Goal: Navigation & Orientation: Find specific page/section

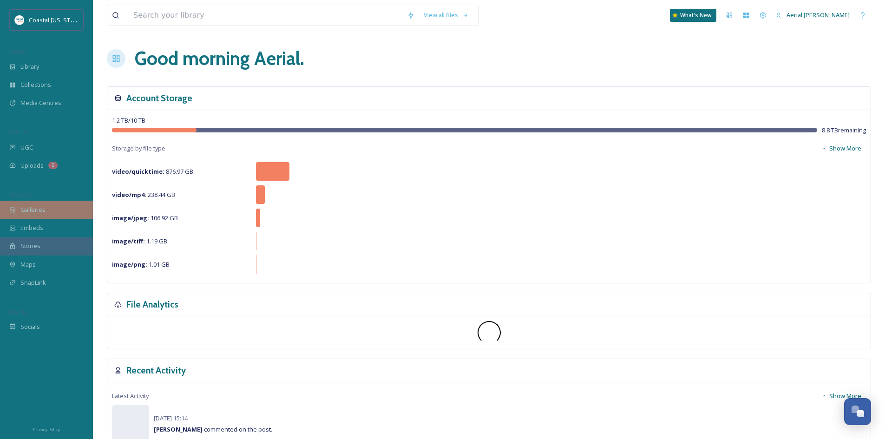
click at [46, 217] on div "Galleries" at bounding box center [46, 210] width 93 height 18
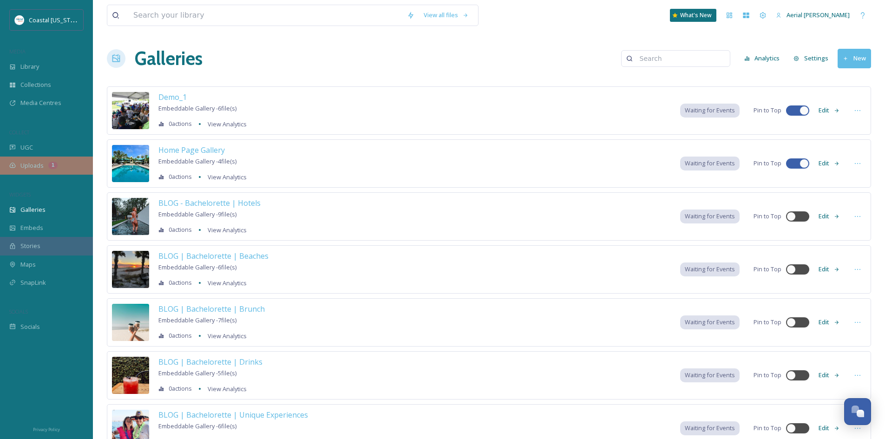
click at [39, 165] on span "Uploads" at bounding box center [31, 165] width 23 height 9
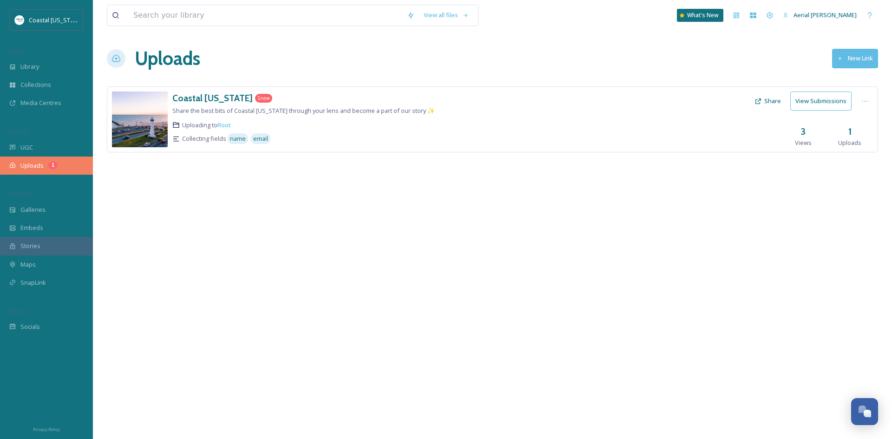
click at [45, 166] on div "Uploads 1" at bounding box center [46, 166] width 93 height 18
drag, startPoint x: 353, startPoint y: 310, endPoint x: 350, endPoint y: 305, distance: 5.7
click at [353, 310] on div "View all files What's New Aerial [PERSON_NAME] Uploads New Link Coastal [US_STA…" at bounding box center [492, 219] width 799 height 439
click at [228, 100] on h3 "Coastal [US_STATE]" at bounding box center [212, 97] width 80 height 11
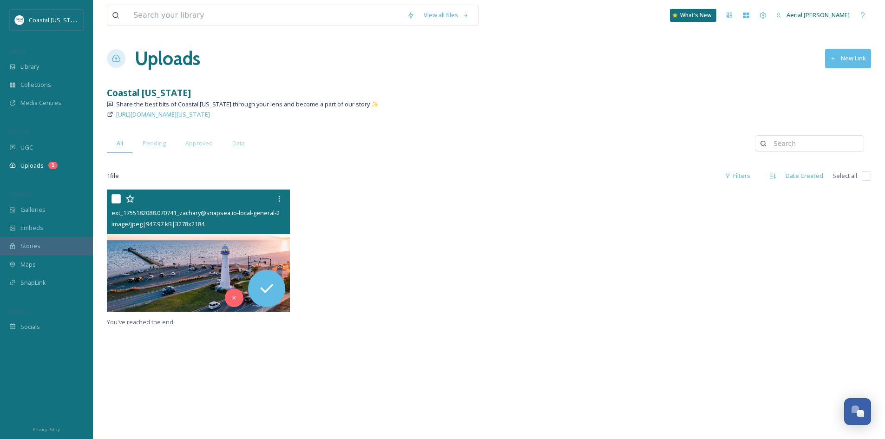
click at [197, 270] on img at bounding box center [198, 251] width 183 height 122
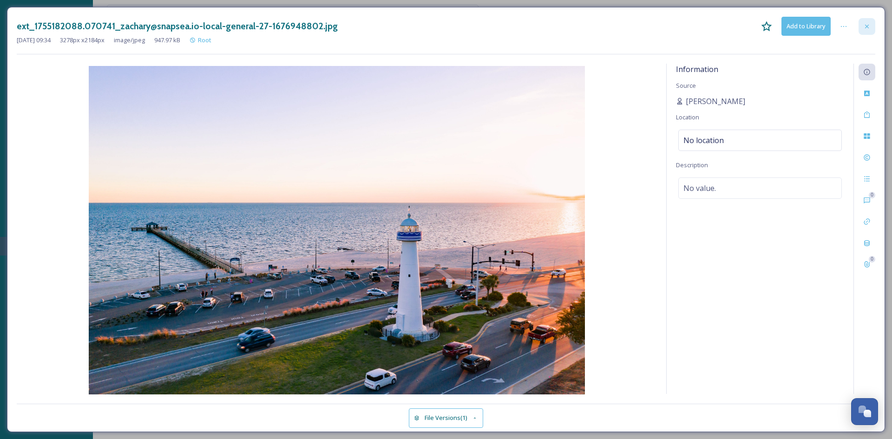
click at [865, 30] on div at bounding box center [867, 26] width 17 height 17
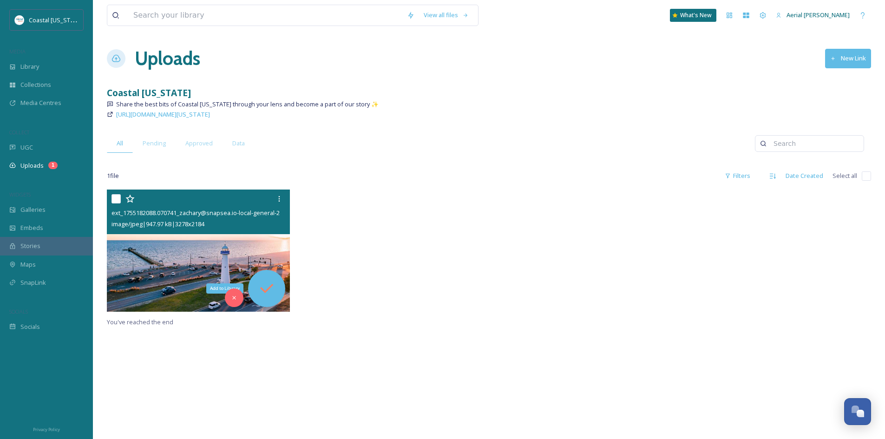
click at [272, 290] on icon at bounding box center [266, 288] width 19 height 19
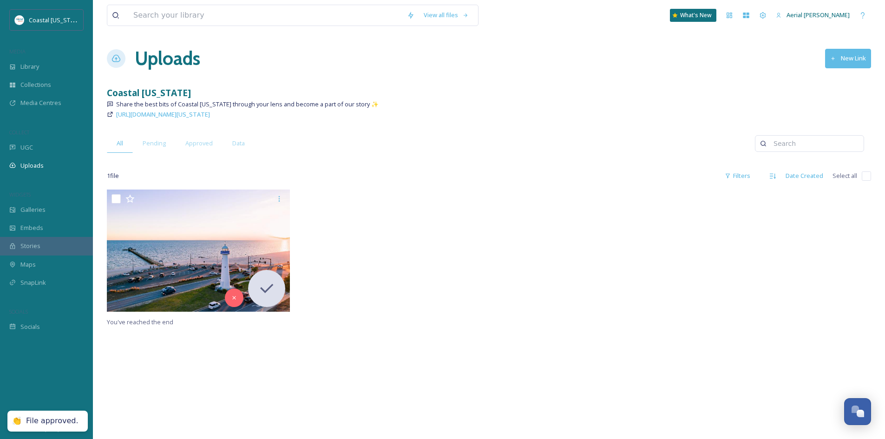
click at [352, 364] on div "You've reached the end" at bounding box center [489, 409] width 764 height 439
click at [393, 408] on div "You've reached the end" at bounding box center [489, 409] width 764 height 439
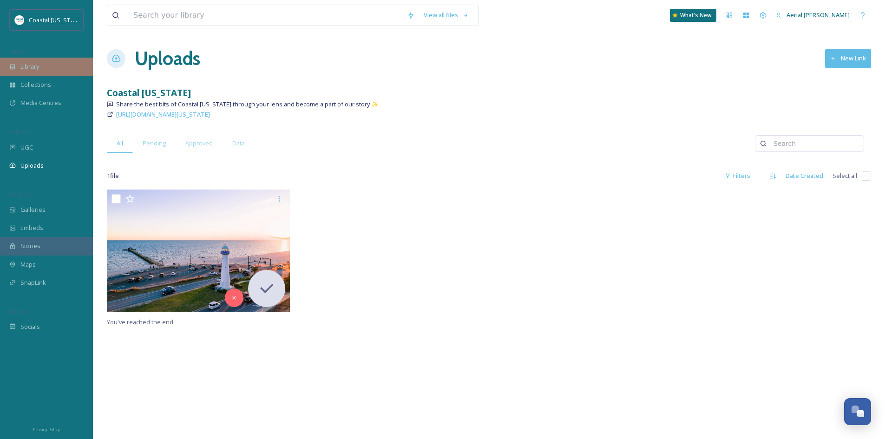
click at [35, 62] on span "Library" at bounding box center [29, 66] width 19 height 9
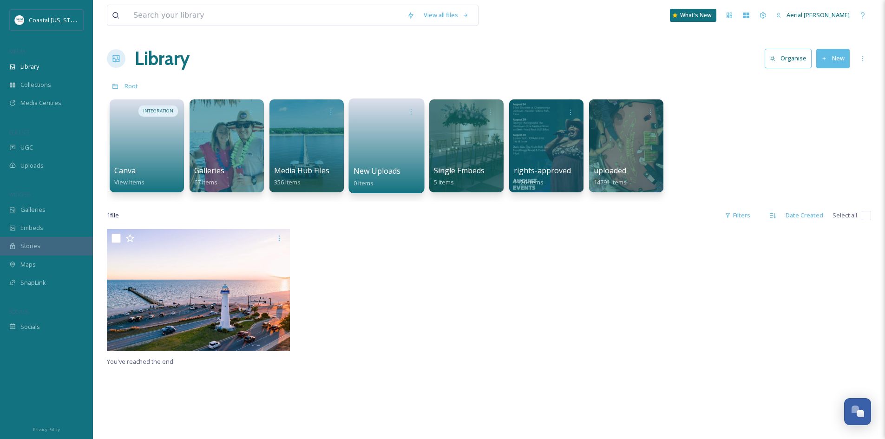
click at [398, 140] on link at bounding box center [387, 142] width 66 height 45
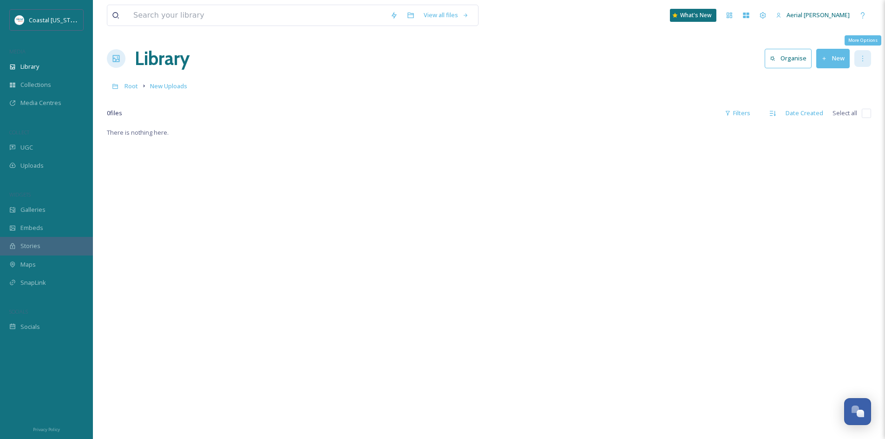
click at [855, 56] on div "More Options" at bounding box center [863, 58] width 17 height 17
click at [395, 318] on div "There is nothing here." at bounding box center [489, 346] width 764 height 439
click at [848, 58] on button "New" at bounding box center [832, 58] width 33 height 19
click at [824, 81] on span "File Upload" at bounding box center [829, 80] width 31 height 9
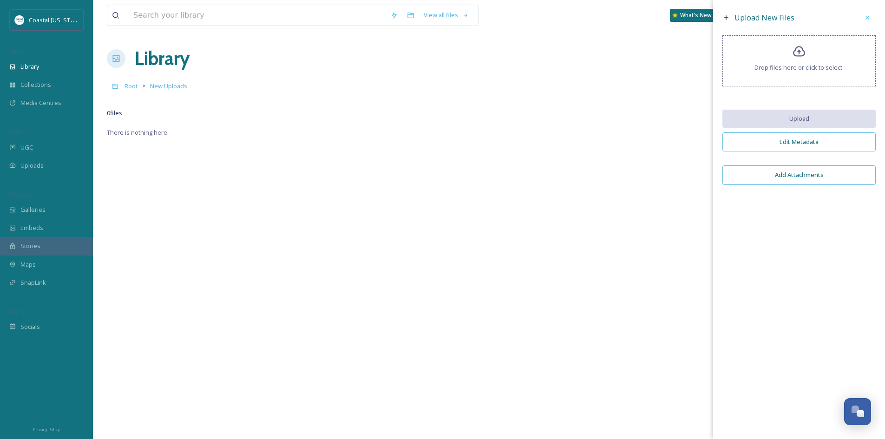
click at [800, 48] on icon at bounding box center [799, 51] width 13 height 13
click at [803, 71] on span "Drop files here or click to select." at bounding box center [799, 67] width 89 height 9
click at [832, 142] on button "Edit Metadata" at bounding box center [799, 141] width 153 height 19
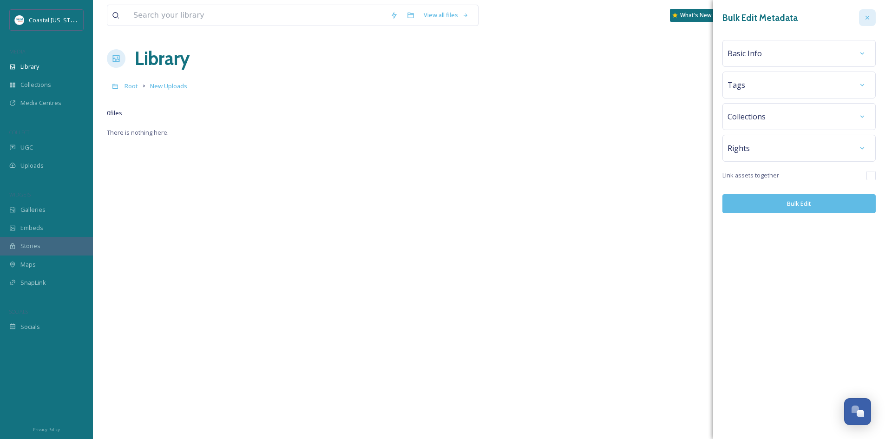
click at [863, 17] on div at bounding box center [867, 17] width 17 height 17
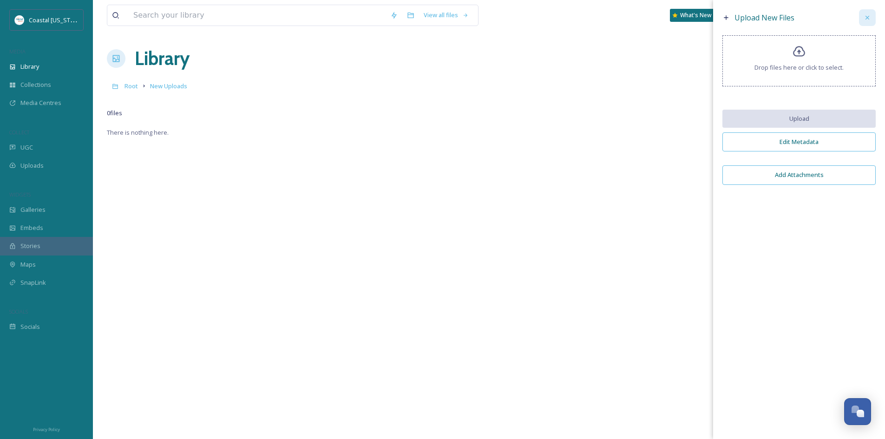
click at [872, 20] on div at bounding box center [867, 17] width 17 height 17
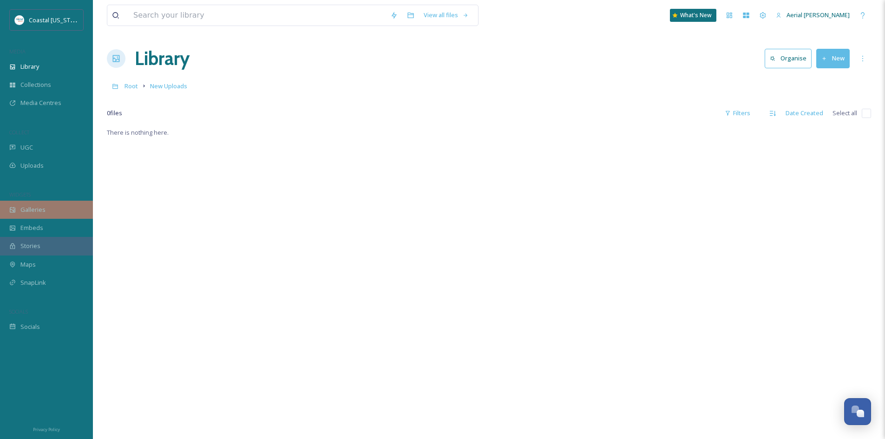
click at [26, 211] on span "Galleries" at bounding box center [32, 209] width 25 height 9
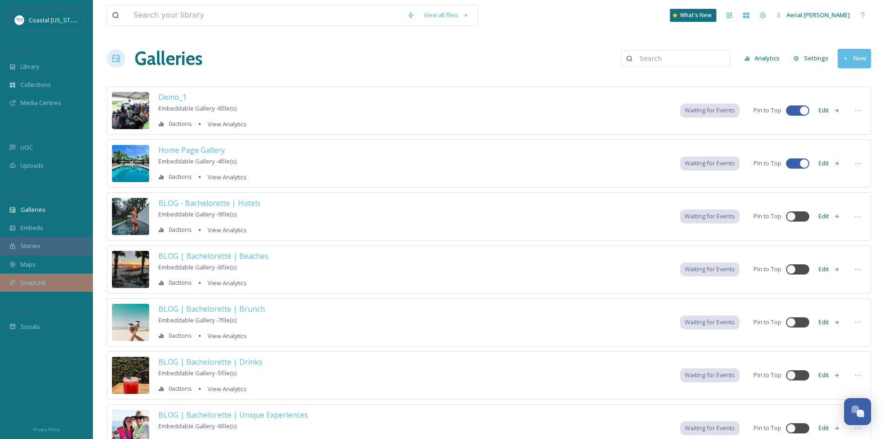
click at [39, 280] on span "SnapLink" at bounding box center [33, 282] width 26 height 9
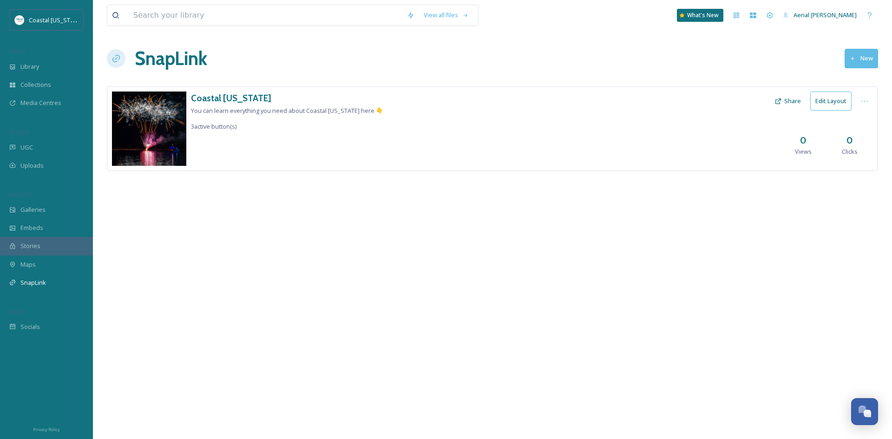
click at [376, 237] on div "View all files What's New Aerial [PERSON_NAME] SnapLink New Coastal [US_STATE] …" at bounding box center [492, 219] width 799 height 439
click at [778, 19] on div "Team Settings" at bounding box center [770, 15] width 17 height 17
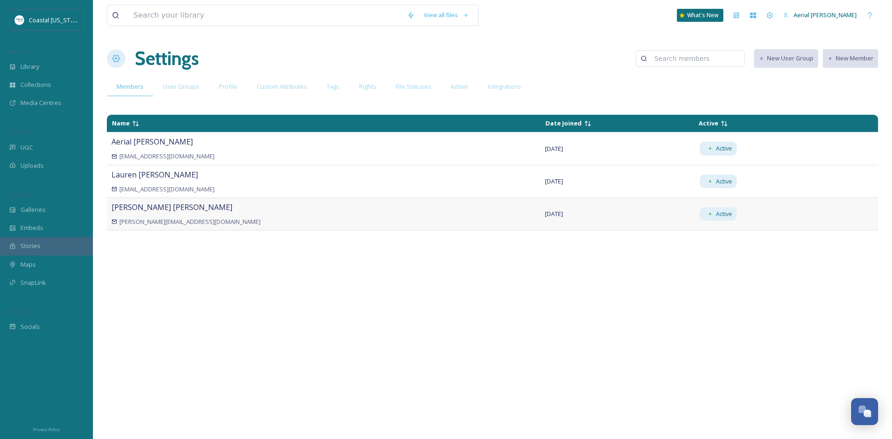
click at [540, 217] on td "[DATE]" at bounding box center [617, 213] width 154 height 33
click at [374, 298] on div "Name Date Joined Active Aerial [PERSON_NAME] [EMAIL_ADDRESS][DOMAIN_NAME] [DATE…" at bounding box center [492, 271] width 771 height 323
drag, startPoint x: 243, startPoint y: 314, endPoint x: 260, endPoint y: 307, distance: 18.1
click at [243, 314] on div "Name Date Joined Active Aerial [PERSON_NAME] [EMAIL_ADDRESS][DOMAIN_NAME] [DATE…" at bounding box center [492, 271] width 771 height 323
